Goal: Transaction & Acquisition: Subscribe to service/newsletter

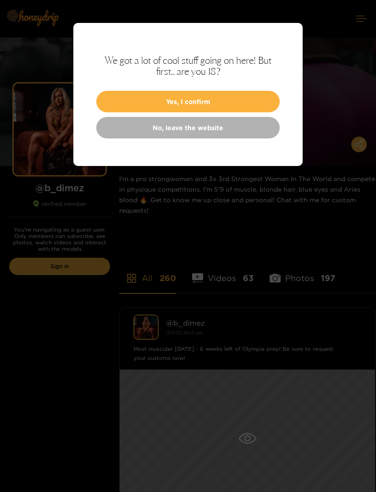
click at [142, 103] on button "Yes, I confirm" at bounding box center [187, 102] width 183 height 22
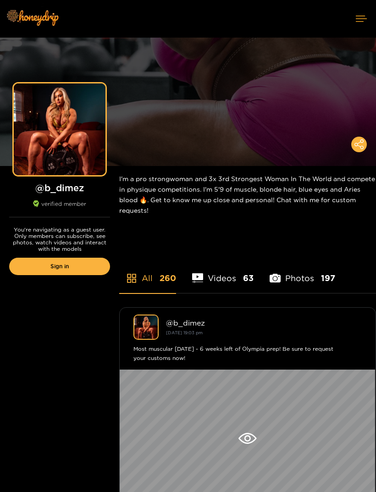
click at [359, 16] on icon at bounding box center [361, 19] width 11 height 6
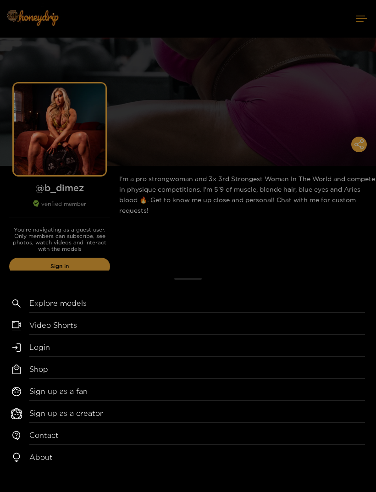
click at [288, 121] on div "Explore models Video Shorts Login Shop Sign up as a fan Sign up as a creator Co…" at bounding box center [188, 246] width 376 height 492
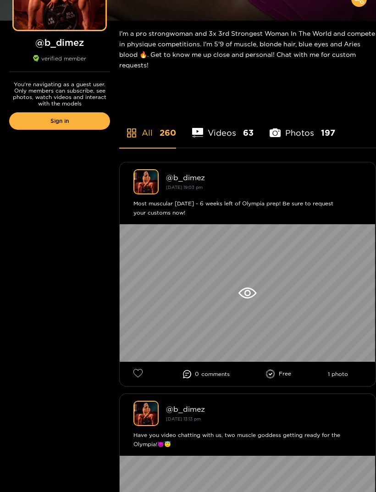
scroll to position [145, 0]
click at [253, 292] on icon at bounding box center [247, 292] width 18 height 11
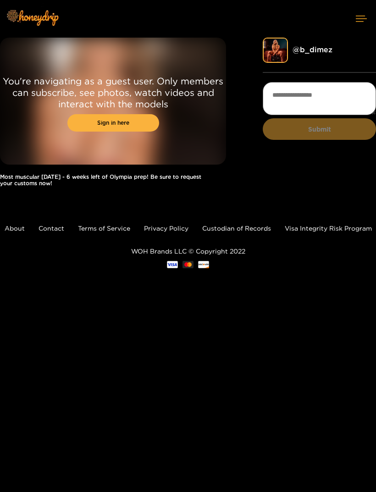
click at [74, 121] on link "Sign in here" at bounding box center [113, 122] width 92 height 17
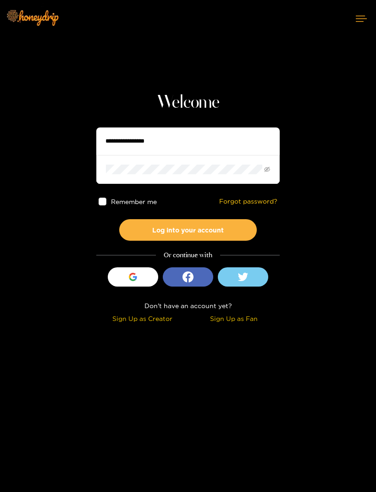
click at [152, 280] on button "Sign in with Google" at bounding box center [133, 276] width 50 height 19
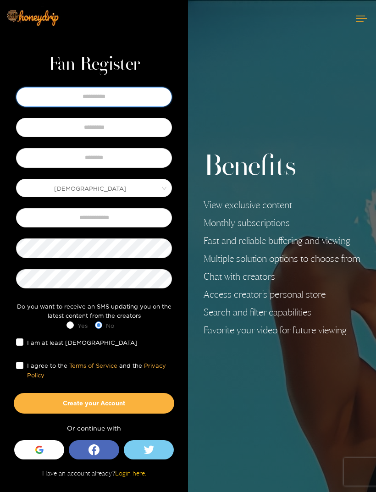
click at [158, 106] on input "text" at bounding box center [94, 96] width 156 height 19
type input "******"
type input "*******"
click at [149, 227] on input "text" at bounding box center [94, 217] width 156 height 19
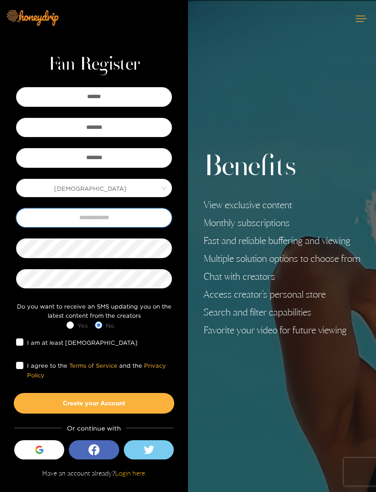
type input "**********"
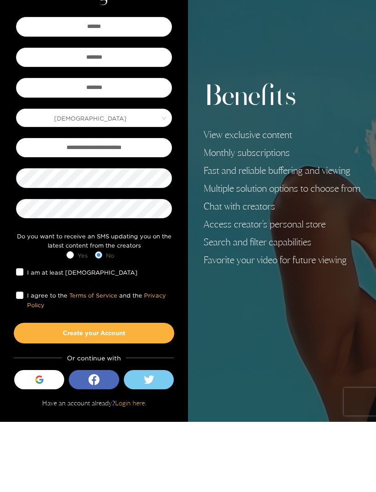
click at [29, 338] on span "I am at least 18 years old" at bounding box center [82, 342] width 118 height 9
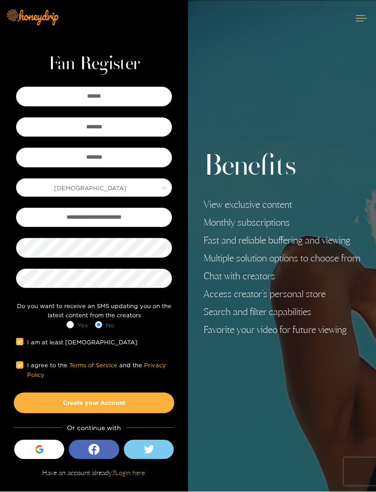
click at [55, 459] on button "Sign in with Google" at bounding box center [39, 449] width 50 height 19
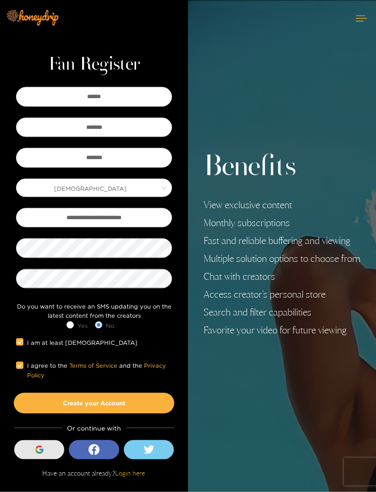
click at [155, 413] on button "Create your Account" at bounding box center [94, 403] width 160 height 20
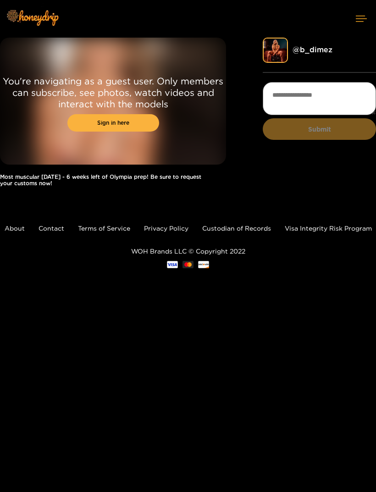
click at [151, 125] on link "Sign in here" at bounding box center [113, 122] width 92 height 17
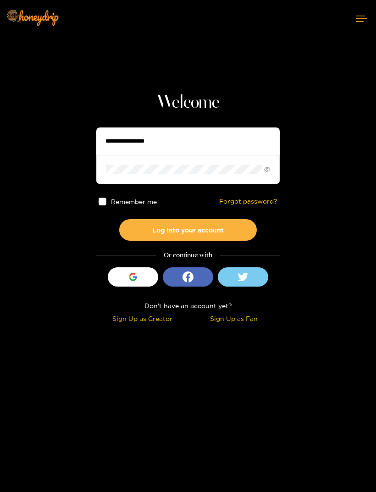
click at [151, 277] on button "Sign in with Google" at bounding box center [133, 276] width 50 height 19
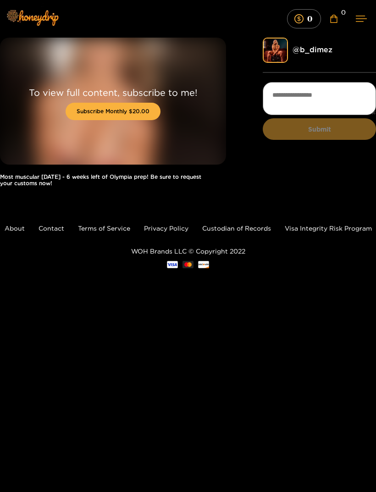
click at [323, 54] on link "@ b_dimez" at bounding box center [313, 49] width 40 height 8
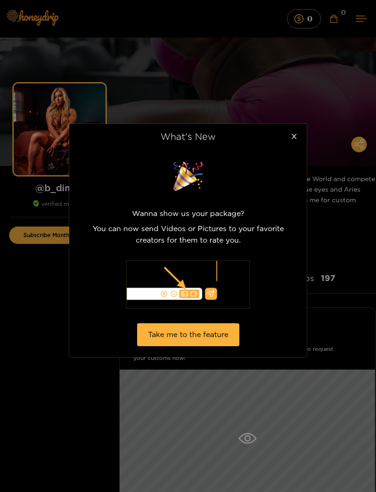
click at [300, 137] on span "Close" at bounding box center [294, 137] width 26 height 26
